Goal: Communication & Community: Answer question/provide support

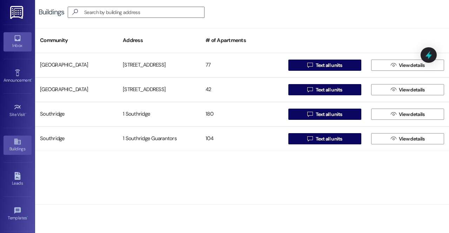
click at [17, 51] on link "Inbox" at bounding box center [18, 41] width 28 height 19
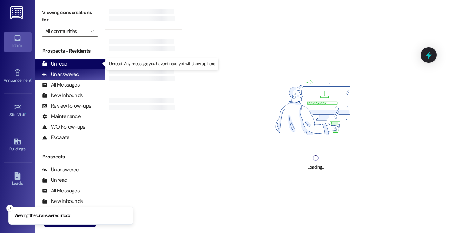
click at [84, 66] on div "Unread (0)" at bounding box center [70, 64] width 70 height 11
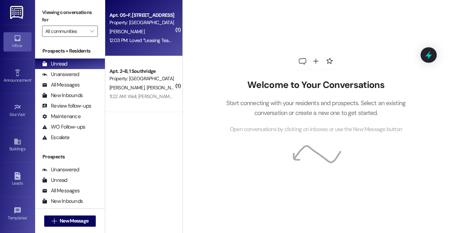
click at [136, 50] on div "Apt. 05~F, [GEOGRAPHIC_DATA] Property: [GEOGRAPHIC_DATA] [PERSON_NAME] 12:03 PM…" at bounding box center [143, 28] width 77 height 56
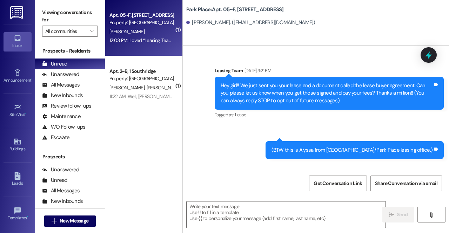
scroll to position [3012, 0]
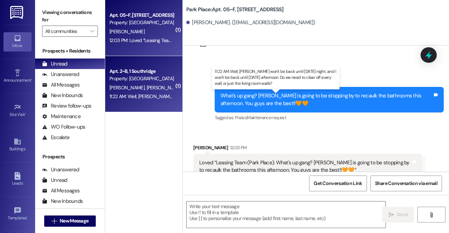
click at [141, 99] on div "11:22 AM: Well, [PERSON_NAME] won't be back until [DATE] night, and I won't be …" at bounding box center [280, 96] width 343 height 6
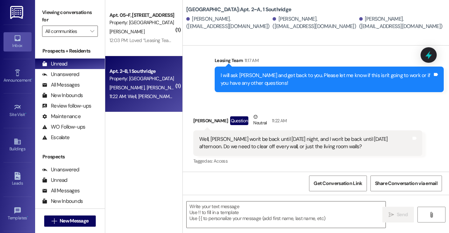
scroll to position [634, 0]
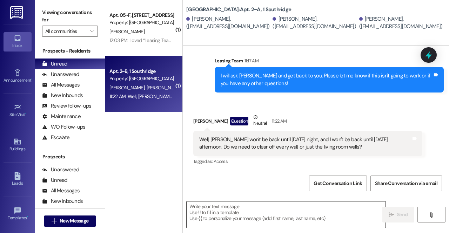
click at [280, 215] on textarea at bounding box center [285, 215] width 199 height 26
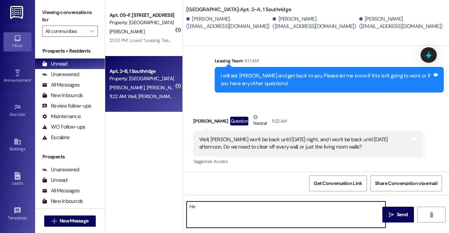
type textarea "H"
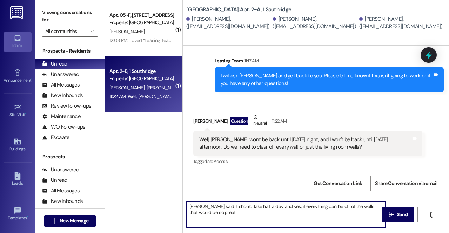
type textarea "[PERSON_NAME] said it should take half a day and yes, if everything can be off …"
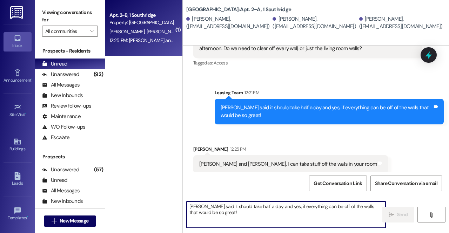
scroll to position [739, 0]
